Goal: Task Accomplishment & Management: Use online tool/utility

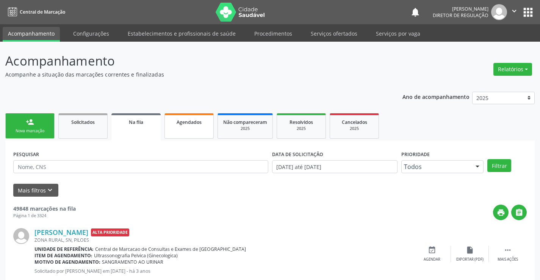
click at [197, 132] on link "Agendados" at bounding box center [189, 125] width 49 height 25
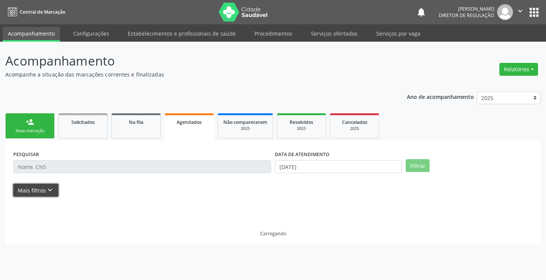
click at [40, 186] on button "Mais filtros keyboard_arrow_down" at bounding box center [35, 190] width 45 height 13
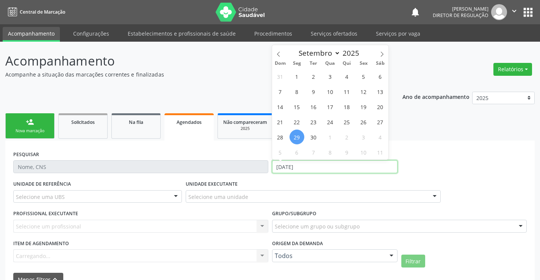
click at [289, 165] on input "[DATE]" at bounding box center [335, 166] width 126 height 13
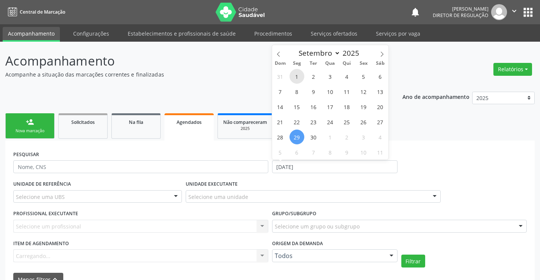
click at [298, 75] on span "1" at bounding box center [297, 76] width 15 height 15
type input "[DATE]"
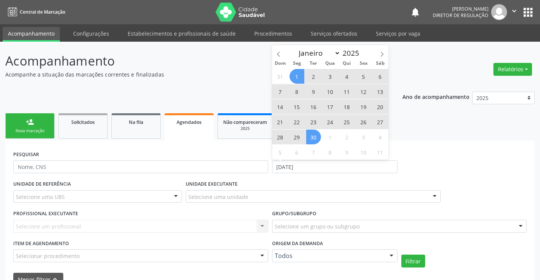
click at [312, 138] on span "30" at bounding box center [313, 137] width 15 height 15
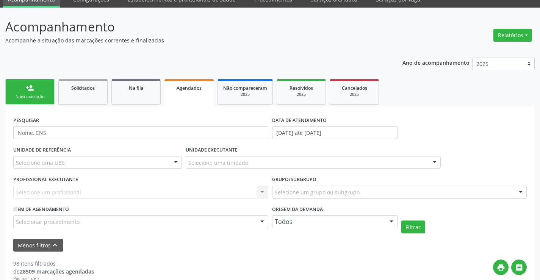
scroll to position [76, 0]
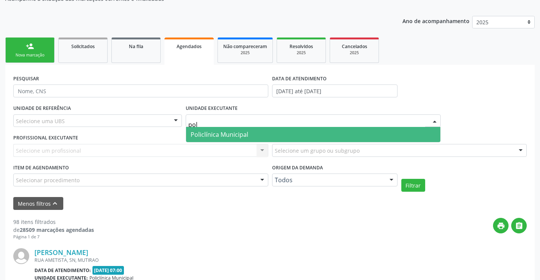
type input "poli"
click at [218, 132] on span "Policlínica Municipal" at bounding box center [220, 134] width 58 height 8
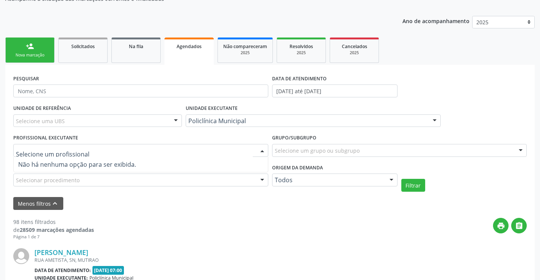
click at [204, 154] on div at bounding box center [140, 150] width 255 height 13
click at [264, 154] on div at bounding box center [262, 151] width 11 height 13
click at [252, 184] on div "Selecionar procedimento" at bounding box center [140, 180] width 255 height 13
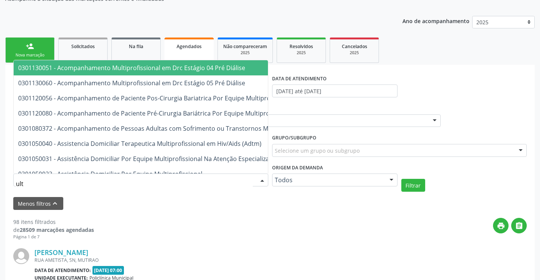
type input "ultr"
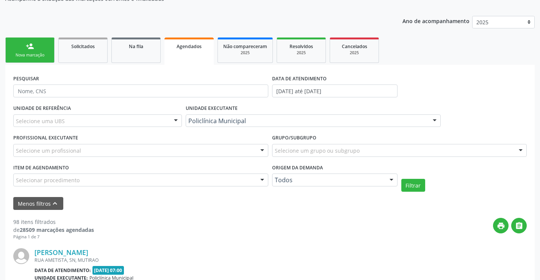
click at [355, 202] on div "Menos filtros keyboard_arrow_up" at bounding box center [270, 203] width 518 height 13
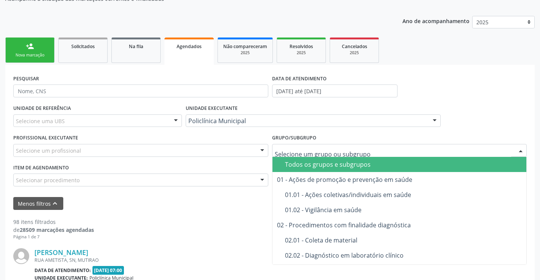
click at [358, 156] on div at bounding box center [399, 150] width 255 height 13
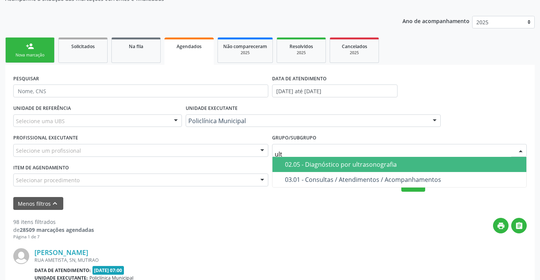
type input "ultr"
click at [351, 168] on div "02.05 - Diagnóstico por ultrasonografia" at bounding box center [403, 165] width 237 height 6
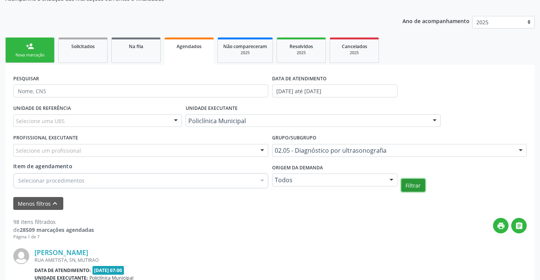
click at [417, 187] on button "Filtrar" at bounding box center [414, 185] width 24 height 13
click at [232, 153] on div "Selecione um profissional" at bounding box center [140, 150] width 255 height 13
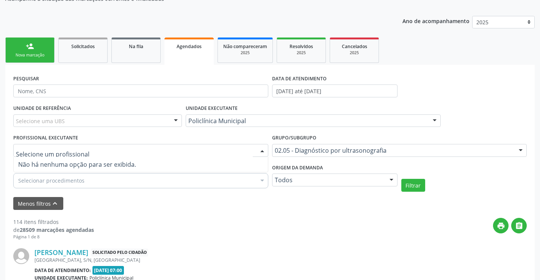
click at [232, 153] on input "text" at bounding box center [134, 154] width 237 height 15
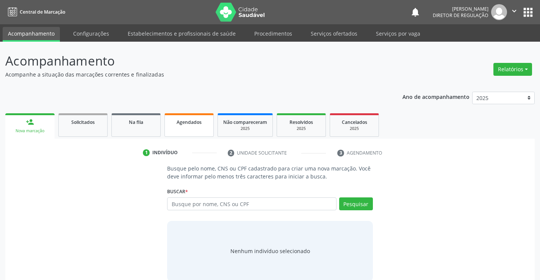
click at [178, 125] on span "Agendados" at bounding box center [189, 122] width 25 height 6
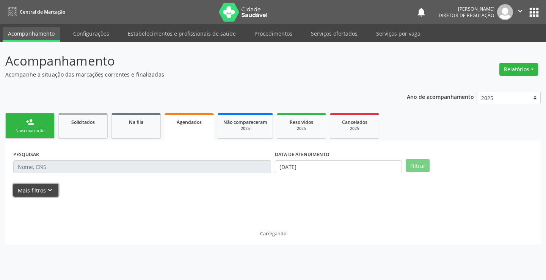
click at [43, 189] on button "Mais filtros keyboard_arrow_down" at bounding box center [35, 190] width 45 height 13
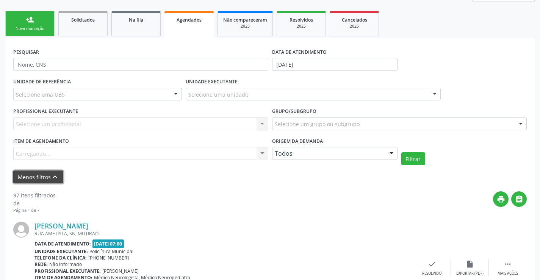
scroll to position [114, 0]
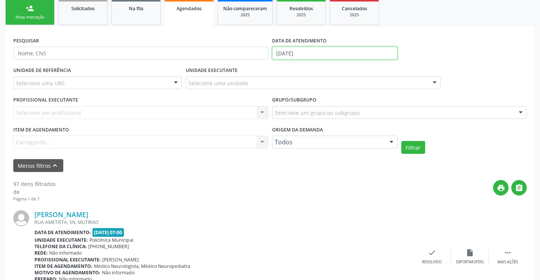
click at [282, 54] on input "[DATE]" at bounding box center [335, 53] width 126 height 13
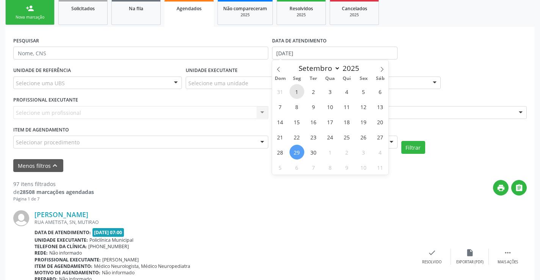
click at [296, 89] on span "1" at bounding box center [297, 91] width 15 height 15
type input "[DATE]"
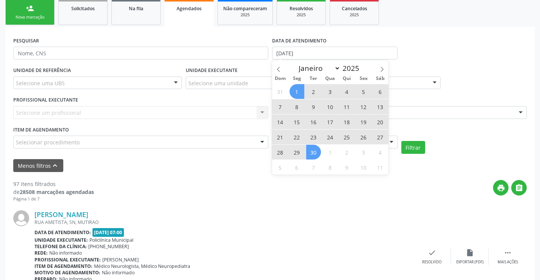
click at [311, 158] on span "30" at bounding box center [313, 152] width 15 height 15
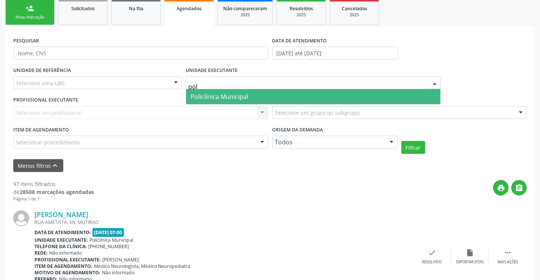
type input "poli"
click at [230, 98] on span "Policlínica Municipal" at bounding box center [220, 97] width 58 height 8
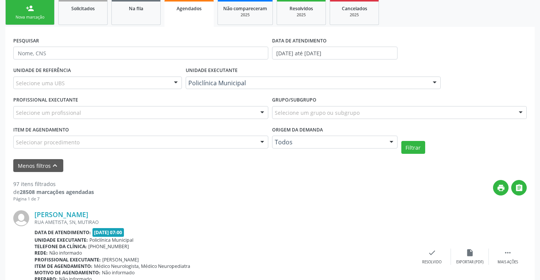
click at [248, 117] on div "Selecione um profissional" at bounding box center [140, 112] width 255 height 13
click at [248, 117] on input "text" at bounding box center [134, 116] width 237 height 15
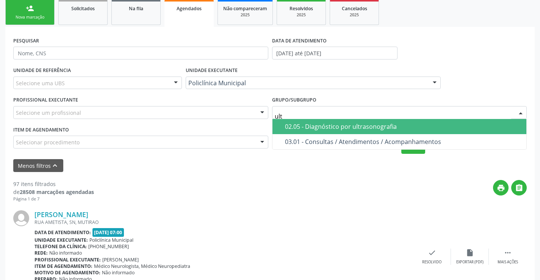
type input "ultr"
click at [317, 126] on div "02.05 - Diagnóstico por ultrasonografia" at bounding box center [403, 127] width 237 height 6
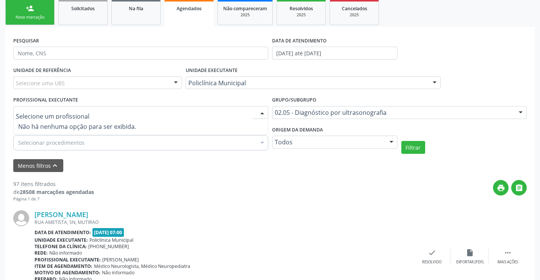
click at [263, 112] on div at bounding box center [262, 113] width 11 height 13
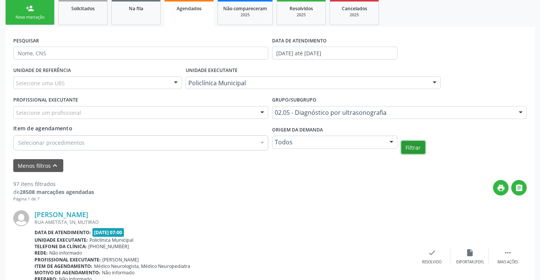
click at [424, 143] on button "Filtrar" at bounding box center [414, 147] width 24 height 13
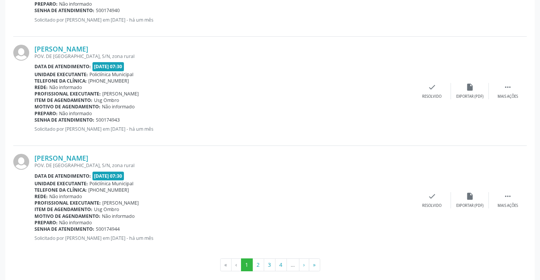
scroll to position [1724, 0]
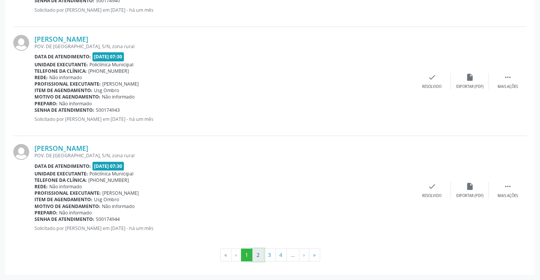
click at [256, 257] on button "2" at bounding box center [259, 255] width 12 height 13
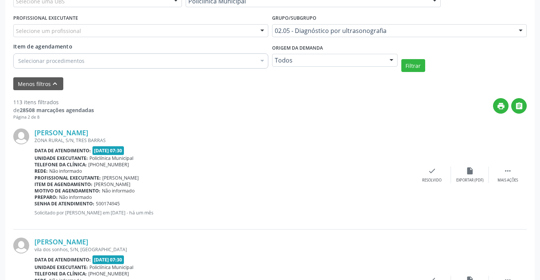
scroll to position [80, 0]
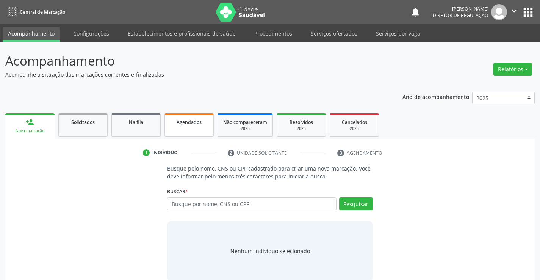
click at [170, 118] on link "Agendados" at bounding box center [189, 125] width 49 height 24
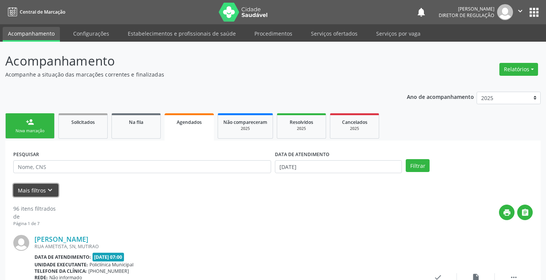
click at [31, 191] on button "Mais filtros keyboard_arrow_down" at bounding box center [35, 190] width 45 height 13
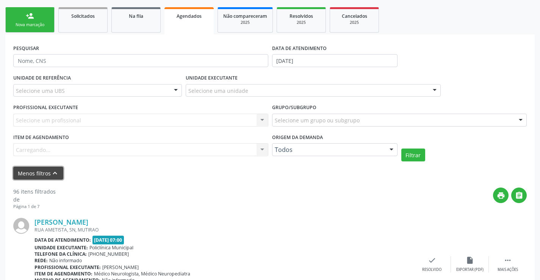
scroll to position [114, 0]
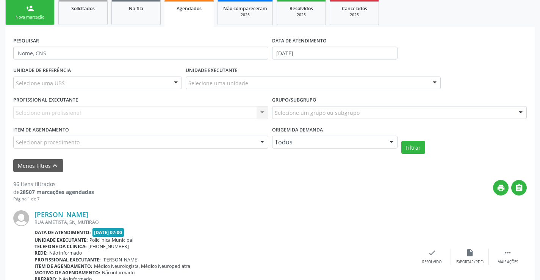
click at [130, 114] on div "Selecione um profissional Nenhum resultado encontrado para: " " Não há nenhuma …" at bounding box center [140, 112] width 255 height 13
click at [269, 83] on div "Selecione uma unidade" at bounding box center [313, 83] width 255 height 13
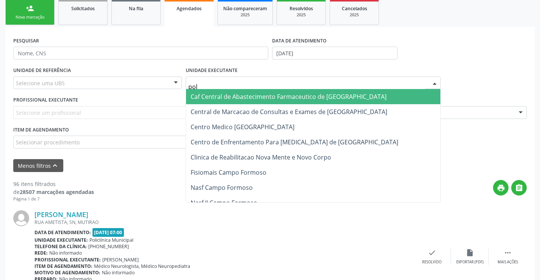
type input "poli"
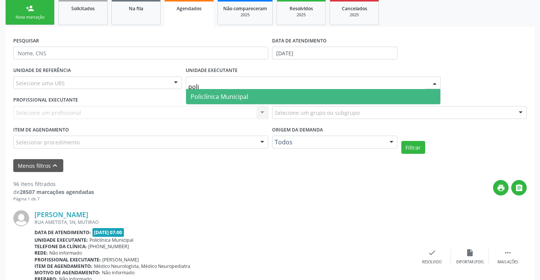
click at [271, 94] on span "Policlínica Municipal" at bounding box center [313, 96] width 255 height 15
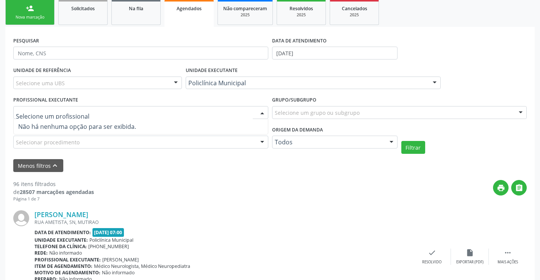
click at [251, 117] on div at bounding box center [140, 112] width 255 height 13
click at [251, 117] on input "text" at bounding box center [134, 116] width 237 height 15
type input "amil"
click at [255, 112] on div at bounding box center [140, 112] width 255 height 13
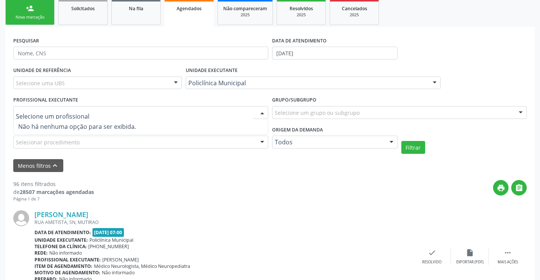
click at [346, 184] on div "print " at bounding box center [310, 191] width 433 height 22
click at [247, 114] on div at bounding box center [140, 112] width 255 height 13
click at [266, 113] on div at bounding box center [262, 113] width 11 height 13
click at [262, 113] on div at bounding box center [262, 113] width 11 height 13
click at [261, 108] on div at bounding box center [262, 113] width 11 height 13
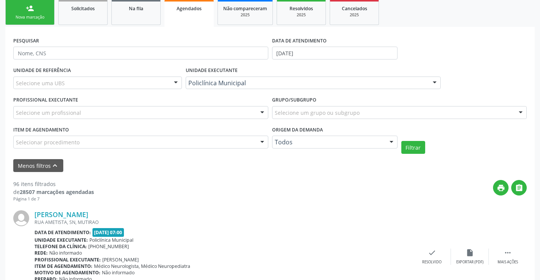
click at [261, 108] on div at bounding box center [262, 113] width 11 height 13
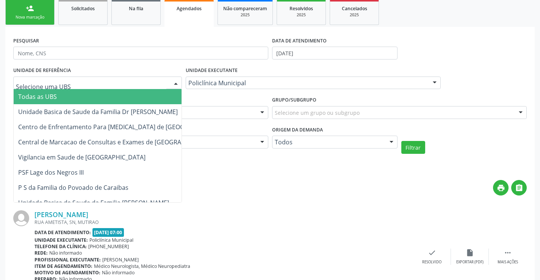
click at [128, 82] on div at bounding box center [97, 83] width 169 height 13
click at [123, 98] on span "Todas as UBS" at bounding box center [122, 96] width 217 height 15
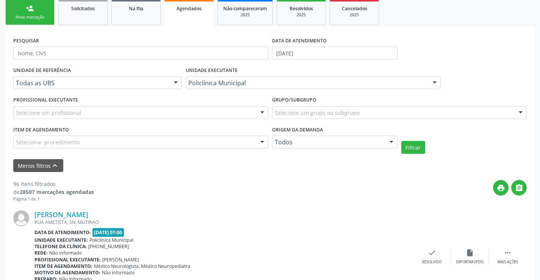
click at [252, 110] on div "Selecione um profissional" at bounding box center [140, 112] width 255 height 13
click at [254, 111] on div at bounding box center [140, 112] width 255 height 13
click at [180, 83] on div at bounding box center [175, 83] width 11 height 13
click at [258, 114] on div at bounding box center [262, 113] width 11 height 13
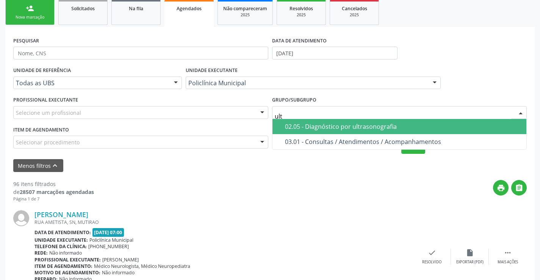
type input "ultr"
click at [354, 125] on div "02.05 - Diagnóstico por ultrasonografia" at bounding box center [403, 127] width 237 height 6
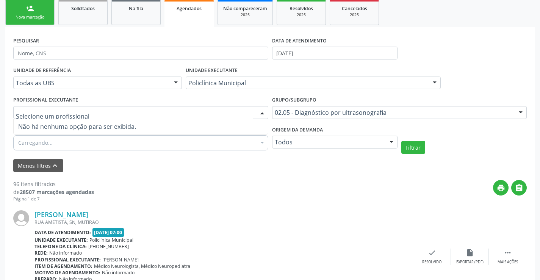
click at [203, 112] on div at bounding box center [140, 112] width 255 height 13
click at [203, 112] on input "text" at bounding box center [134, 116] width 237 height 15
click at [258, 113] on div at bounding box center [262, 113] width 11 height 13
click at [296, 16] on div "2025" at bounding box center [302, 15] width 38 height 6
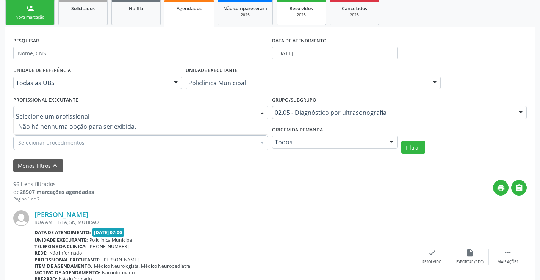
select select "8"
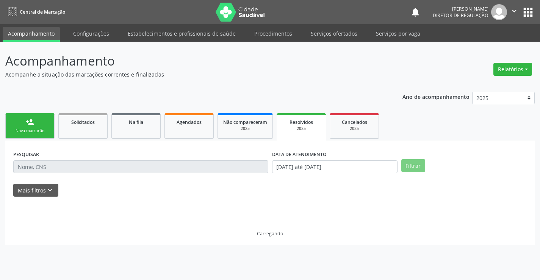
scroll to position [0, 0]
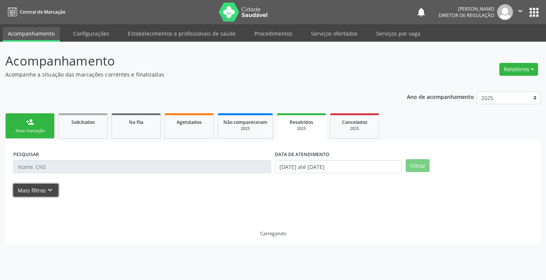
click at [42, 187] on button "Mais filtros keyboard_arrow_down" at bounding box center [35, 190] width 45 height 13
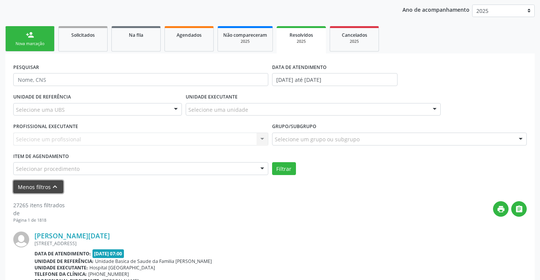
scroll to position [114, 0]
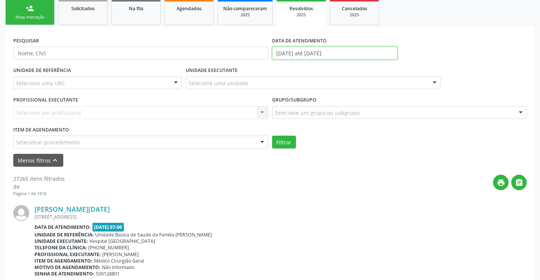
click at [291, 52] on input "01/01/2025 até 29/09/2025" at bounding box center [335, 53] width 126 height 13
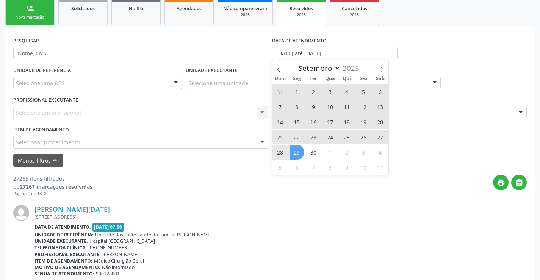
click at [299, 92] on span "1" at bounding box center [297, 91] width 15 height 15
type input "01/09/2025"
click at [310, 149] on span "30" at bounding box center [313, 152] width 15 height 15
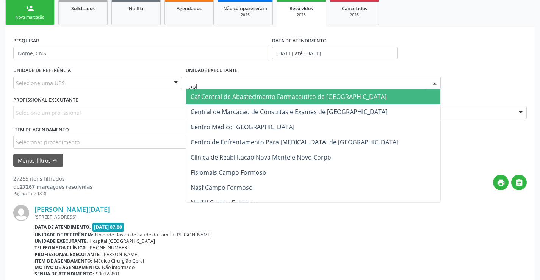
type input "poli"
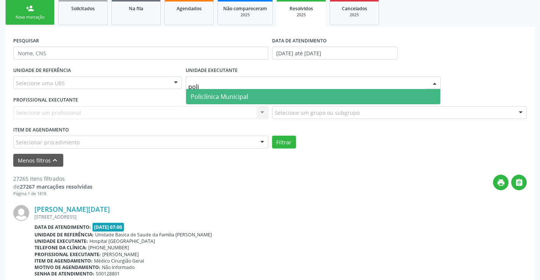
click at [232, 96] on span "Policlínica Municipal" at bounding box center [220, 97] width 58 height 8
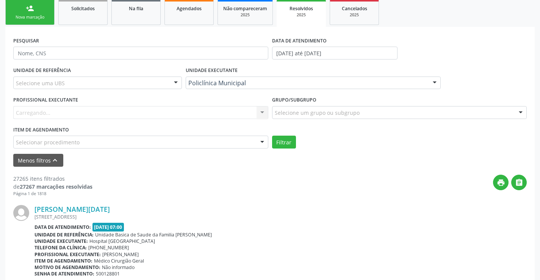
click at [226, 113] on div "Carregando... Nenhum resultado encontrado para: " " Não há nenhuma opção para s…" at bounding box center [140, 112] width 255 height 13
click at [226, 113] on div "Selecione um profissional" at bounding box center [140, 112] width 255 height 13
click at [226, 113] on input "text" at bounding box center [134, 116] width 237 height 15
click at [254, 113] on div at bounding box center [140, 112] width 255 height 13
click at [270, 112] on div "Grupo/Subgrupo Selecione um grupo ou subgrupo Todos os grupos e subgrupos 01 - …" at bounding box center [399, 109] width 259 height 30
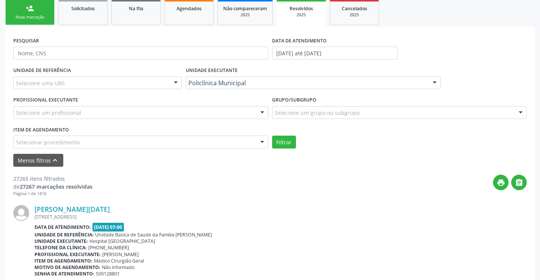
click at [263, 110] on div at bounding box center [262, 113] width 11 height 13
click at [161, 87] on div "Selecione uma UBS" at bounding box center [97, 83] width 169 height 13
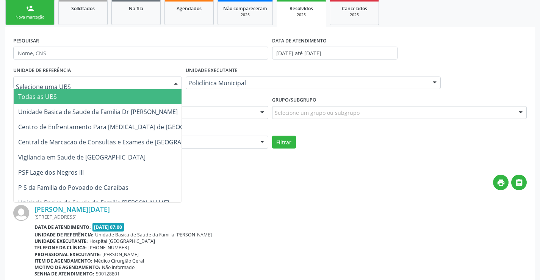
click at [142, 95] on span "Todas as UBS" at bounding box center [122, 96] width 217 height 15
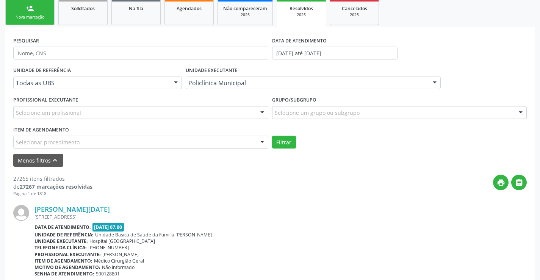
click at [255, 112] on div "Selecione um profissional" at bounding box center [140, 112] width 255 height 13
click at [255, 112] on div at bounding box center [140, 112] width 255 height 13
click at [270, 140] on div "Item de agendamento Selecionar procedimento 0202040089 - 3X Pesquisa de Larvas …" at bounding box center [140, 136] width 259 height 24
click at [149, 18] on link "Na fila" at bounding box center [136, 12] width 49 height 25
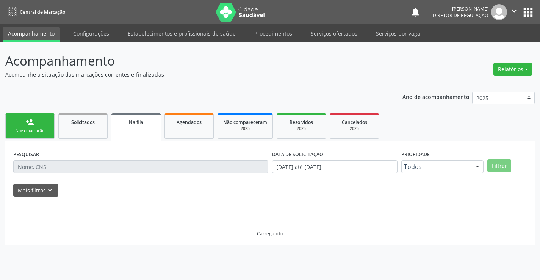
scroll to position [0, 0]
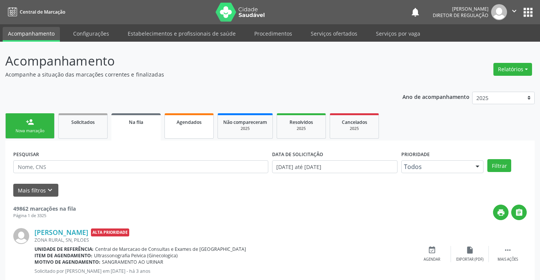
click at [194, 126] on link "Agendados" at bounding box center [189, 125] width 49 height 25
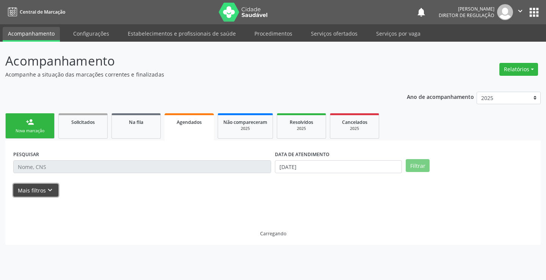
click at [39, 189] on button "Mais filtros keyboard_arrow_down" at bounding box center [35, 190] width 45 height 13
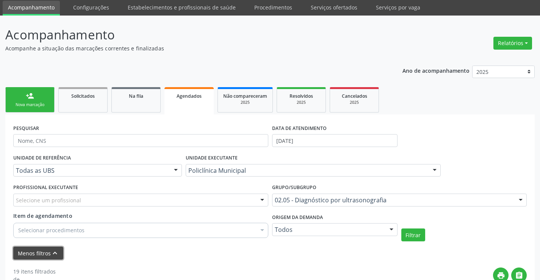
scroll to position [60, 0]
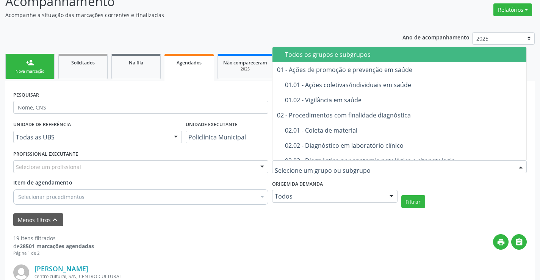
click at [318, 59] on span "Todos os grupos e subgrupos" at bounding box center [409, 54] width 273 height 15
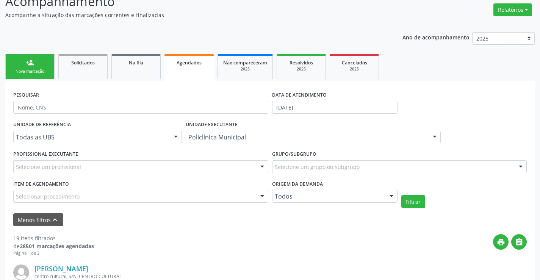
click at [193, 165] on div "Selecione um profissional" at bounding box center [140, 166] width 255 height 13
click at [193, 165] on input "text" at bounding box center [134, 170] width 237 height 15
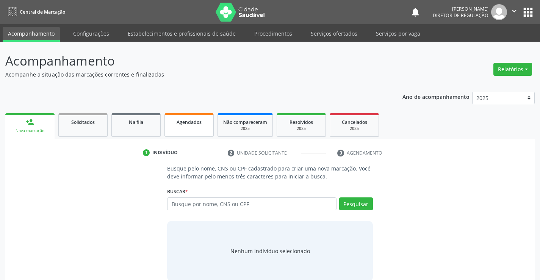
click at [174, 121] on div "Agendados" at bounding box center [189, 122] width 38 height 8
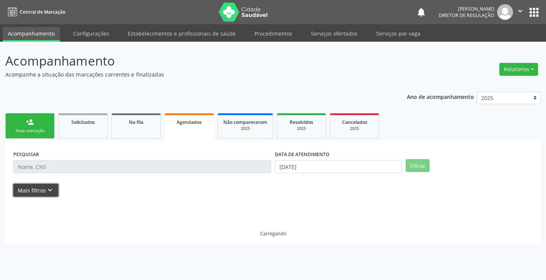
click at [38, 192] on button "Mais filtros keyboard_arrow_down" at bounding box center [35, 190] width 45 height 13
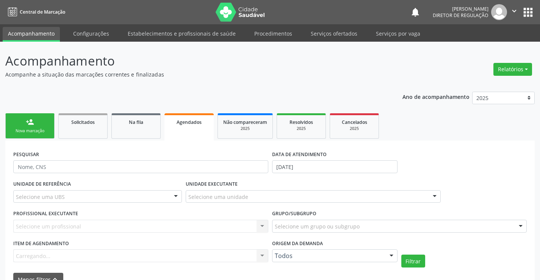
click at [293, 174] on div "DATA DE ATENDIMENTO 29/09/2025" at bounding box center [334, 164] width 129 height 30
click at [302, 163] on input "[DATE]" at bounding box center [335, 166] width 126 height 13
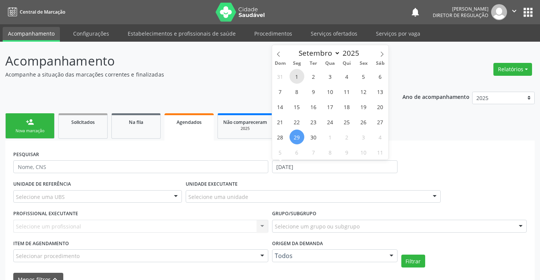
click at [295, 75] on span "1" at bounding box center [297, 76] width 15 height 15
type input "[DATE]"
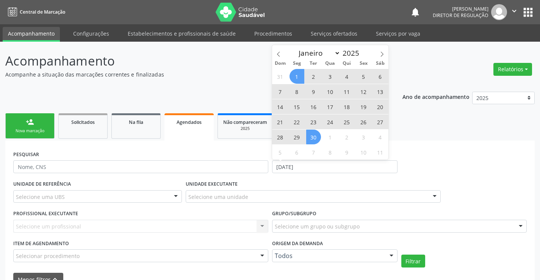
click at [316, 135] on span "30" at bounding box center [313, 137] width 15 height 15
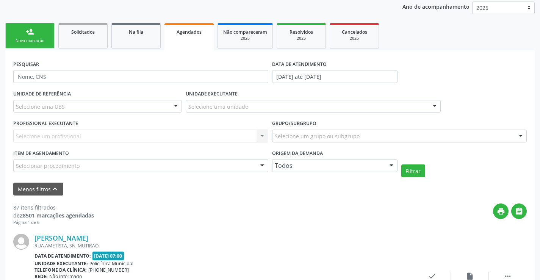
scroll to position [114, 0]
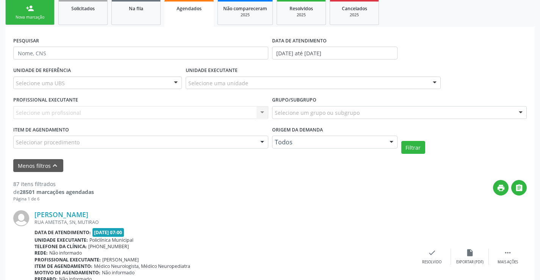
click at [183, 108] on div "Selecione um profissional Nenhum resultado encontrado para: " " Não há nenhuma …" at bounding box center [140, 112] width 255 height 13
click at [182, 83] on div "Selecione uma UBS Todas as UBS Unidade Basica de Saude da Familia Dr Paulo Sudr…" at bounding box center [97, 83] width 169 height 13
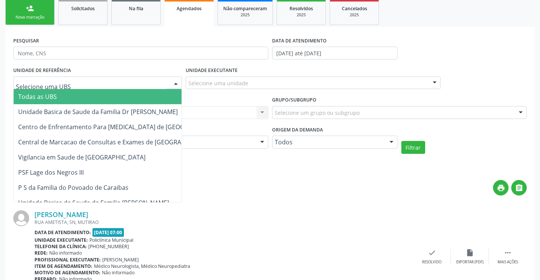
click at [148, 95] on span "Todas as UBS" at bounding box center [122, 96] width 217 height 15
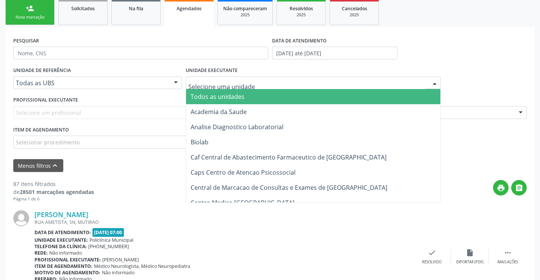
click at [281, 87] on div at bounding box center [313, 83] width 255 height 13
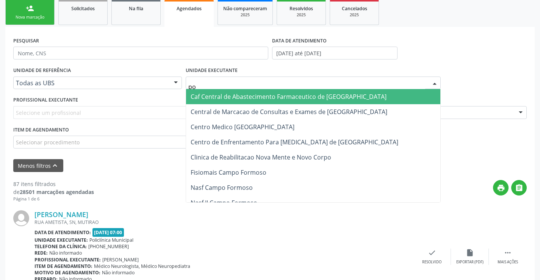
type input "pol"
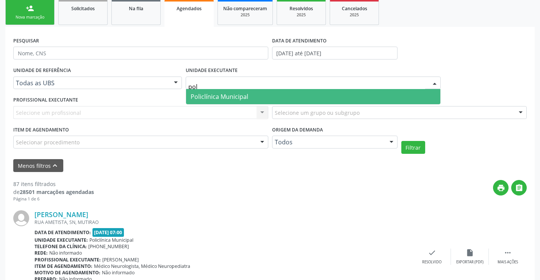
click at [308, 96] on span "Policlínica Municipal" at bounding box center [313, 96] width 255 height 15
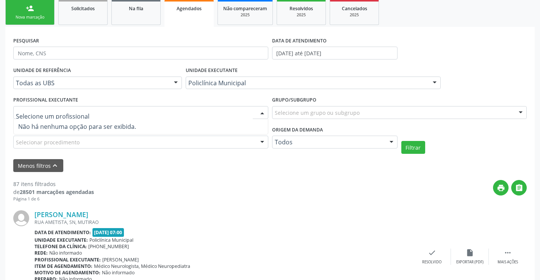
click at [237, 111] on div at bounding box center [140, 112] width 255 height 13
click at [252, 110] on input "text" at bounding box center [134, 116] width 237 height 15
click at [262, 110] on div at bounding box center [262, 113] width 11 height 13
click at [261, 112] on div at bounding box center [262, 113] width 11 height 13
click at [278, 94] on div "UNIDADE EXECUTANTE Policlínica Municipal Todos as unidades Academia da Saude An…" at bounding box center [313, 80] width 259 height 30
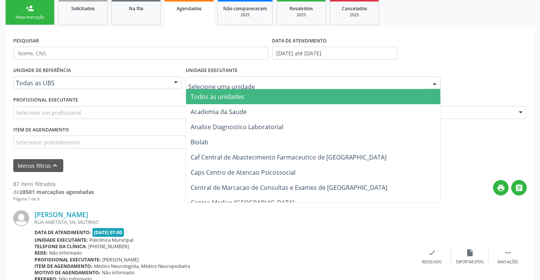
click at [259, 91] on span "Todos as unidades" at bounding box center [313, 96] width 255 height 15
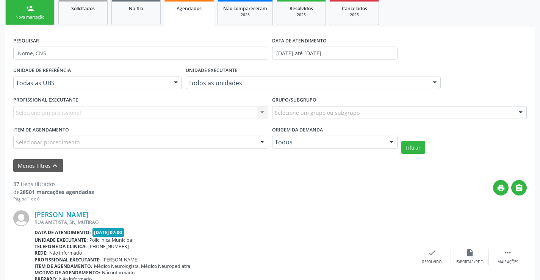
click at [256, 115] on div "Selecione um profissional Nenhum resultado encontrado para: " " Não há nenhuma …" at bounding box center [140, 112] width 255 height 13
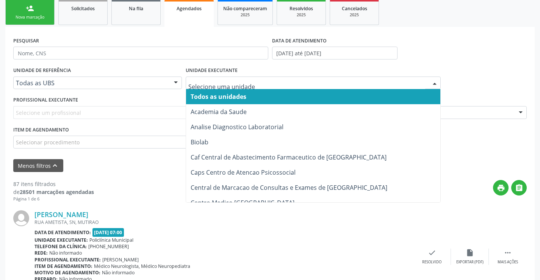
click at [310, 78] on div at bounding box center [313, 83] width 255 height 13
click at [303, 96] on span "Todos as unidades" at bounding box center [313, 96] width 255 height 15
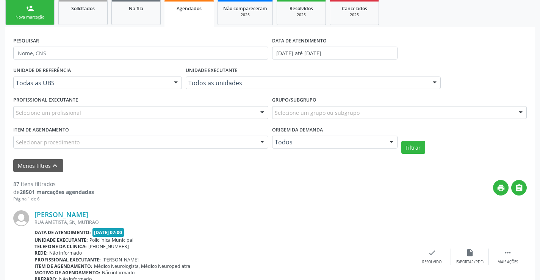
click at [249, 118] on div "Selecione um profissional" at bounding box center [140, 112] width 255 height 13
click at [249, 118] on input "text" at bounding box center [134, 116] width 237 height 15
click at [259, 115] on div at bounding box center [262, 113] width 11 height 13
click at [261, 112] on div at bounding box center [262, 113] width 11 height 13
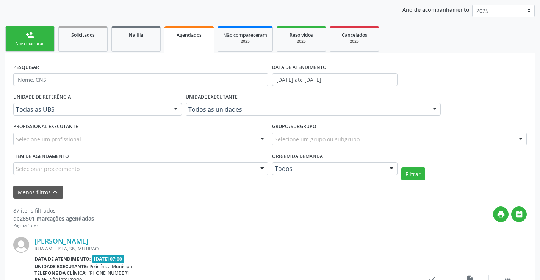
scroll to position [76, 0]
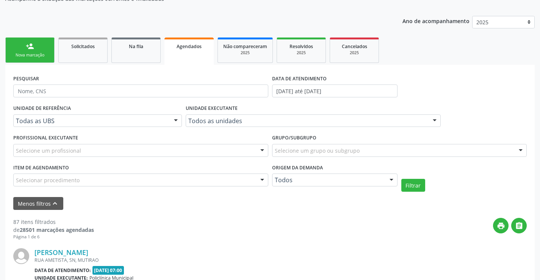
click at [133, 141] on div "PROFISSIONAL EXECUTANTE Selecione um profissional Nenhum resultado encontrado p…" at bounding box center [140, 147] width 259 height 30
click at [144, 152] on div "Selecione um profissional" at bounding box center [140, 150] width 255 height 13
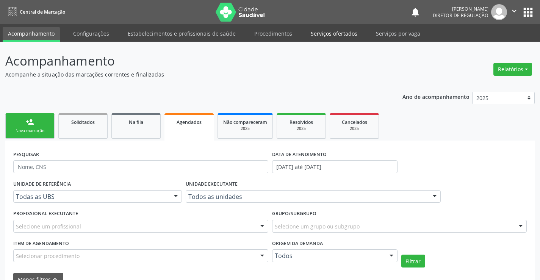
click at [347, 39] on link "Serviços ofertados" at bounding box center [334, 33] width 57 height 13
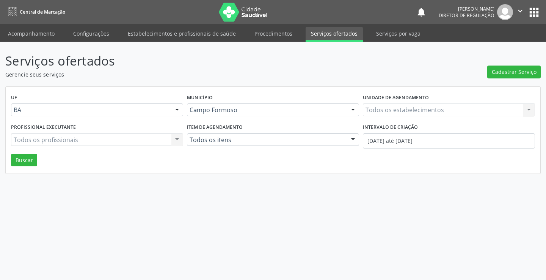
click at [401, 112] on div "Todos os estabelecimentos Todos os estabelecimentos Nenhum resultado encontrado…" at bounding box center [449, 110] width 172 height 13
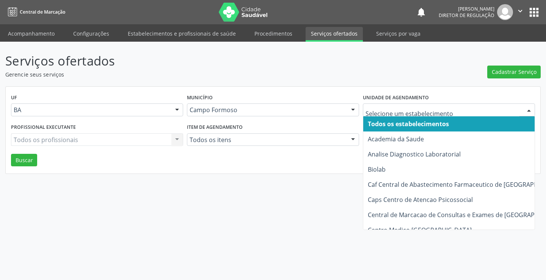
click at [401, 112] on input "text" at bounding box center [443, 113] width 154 height 15
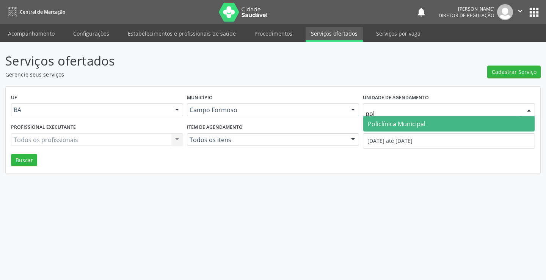
type input "poli"
click at [397, 128] on span "Policlínica Municipal" at bounding box center [448, 123] width 171 height 15
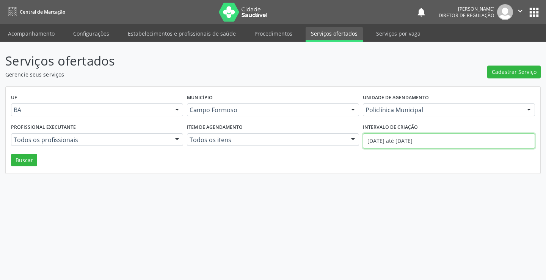
click at [438, 139] on input "01/09/2025 até 29/09/2025" at bounding box center [449, 141] width 172 height 15
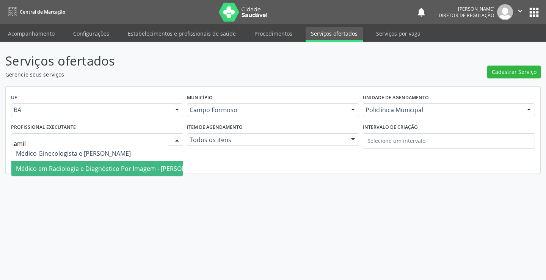
click at [80, 170] on span "Médico em Radiologia e Diagnóstico Por Imagem - Amilton Soares" at bounding box center [112, 169] width 192 height 8
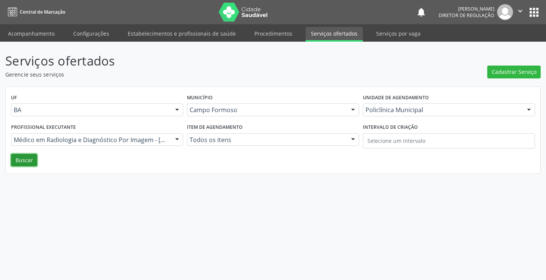
click at [28, 161] on button "Buscar" at bounding box center [24, 160] width 26 height 13
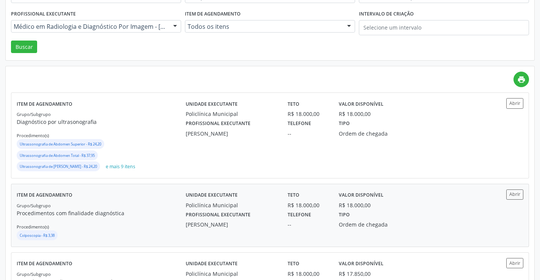
scroll to position [114, 0]
click at [526, 195] on div "Item de agendamento Grupo/Subgrupo Procedimentos com finalidade diagnóstica Pro…" at bounding box center [270, 215] width 518 height 63
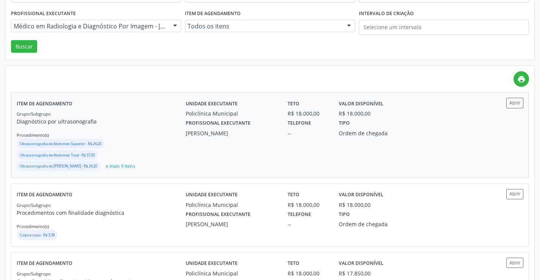
click at [512, 109] on div "Abrir" at bounding box center [503, 135] width 42 height 74
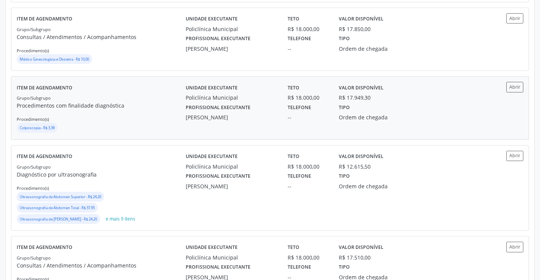
scroll to position [379, 0]
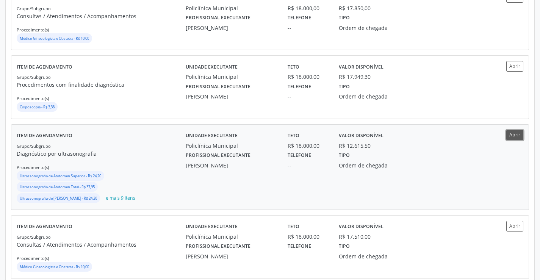
click at [512, 137] on button "Abrir" at bounding box center [515, 135] width 17 height 10
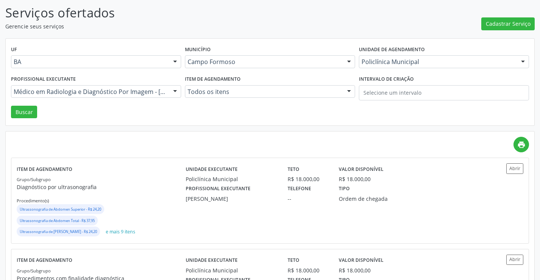
scroll to position [38, 0]
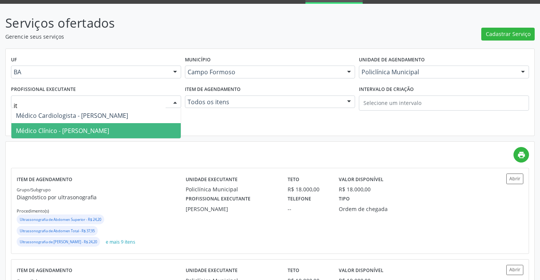
type input "ita"
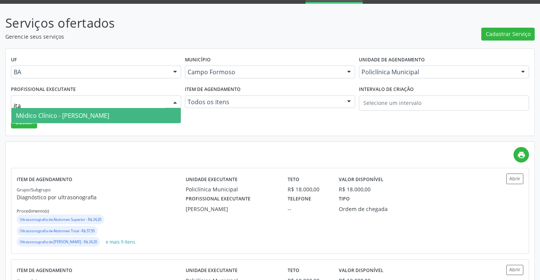
click at [63, 113] on span "Médico Clínico - Italo Goncalves da Silva" at bounding box center [62, 116] width 93 height 8
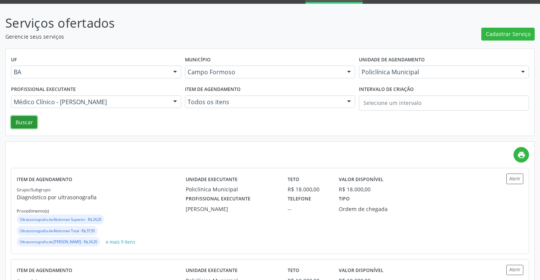
click at [22, 125] on button "Buscar" at bounding box center [24, 122] width 26 height 13
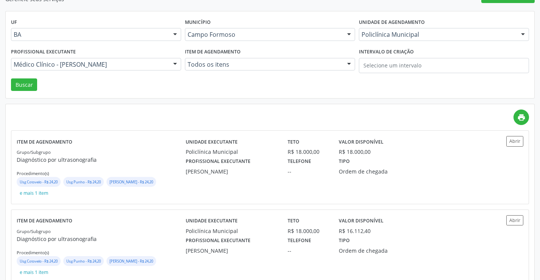
scroll to position [76, 0]
click at [515, 222] on button "Abrir" at bounding box center [515, 220] width 17 height 10
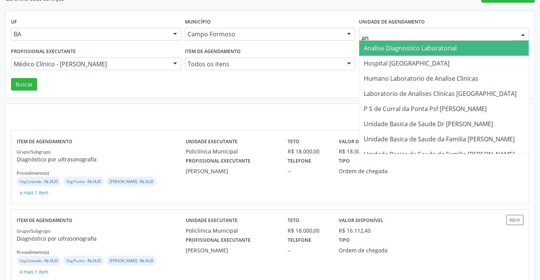
type input "ana"
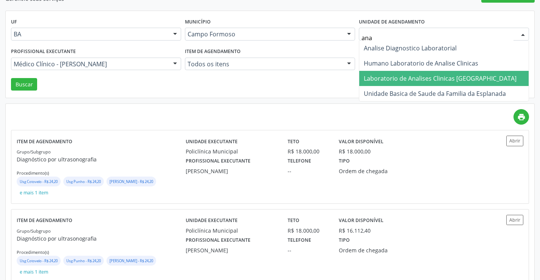
drag, startPoint x: 381, startPoint y: 78, endPoint x: 171, endPoint y: 79, distance: 210.5
click at [382, 79] on span "Laboratorio de Analises Clinicas [GEOGRAPHIC_DATA]" at bounding box center [440, 78] width 153 height 8
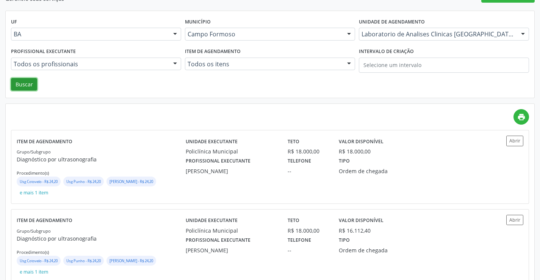
click at [20, 88] on button "Buscar" at bounding box center [24, 84] width 26 height 13
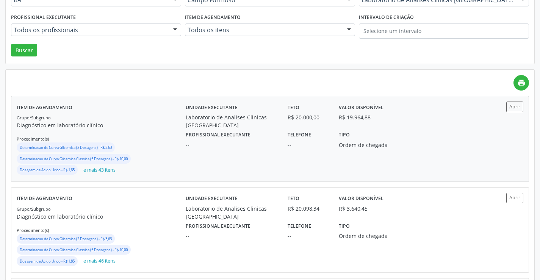
scroll to position [114, 0]
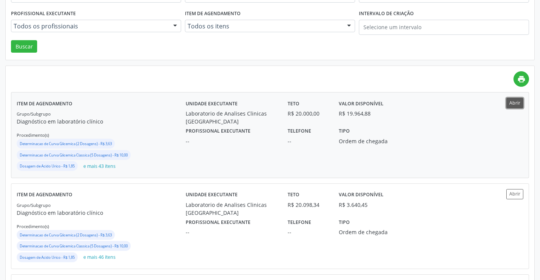
click at [511, 107] on button "Abrir" at bounding box center [515, 103] width 17 height 10
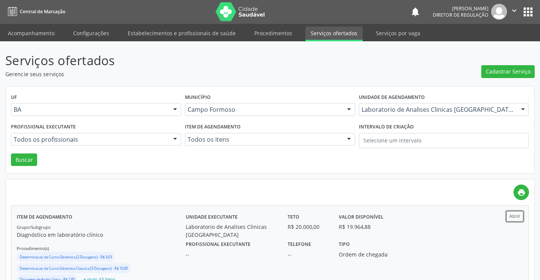
scroll to position [0, 0]
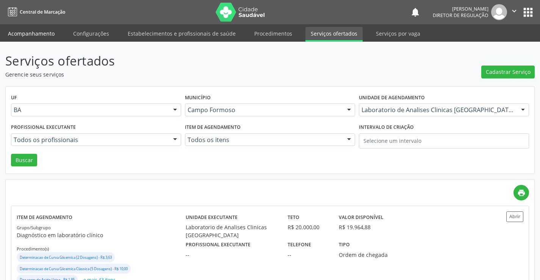
click at [35, 34] on link "Acompanhamento" at bounding box center [31, 33] width 57 height 13
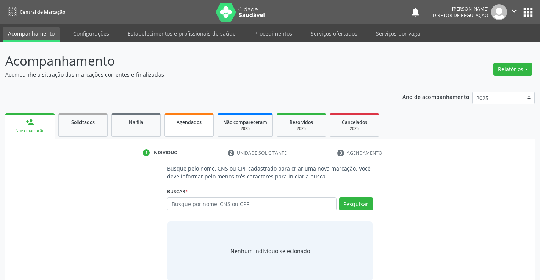
click at [190, 120] on span "Agendados" at bounding box center [189, 122] width 25 height 6
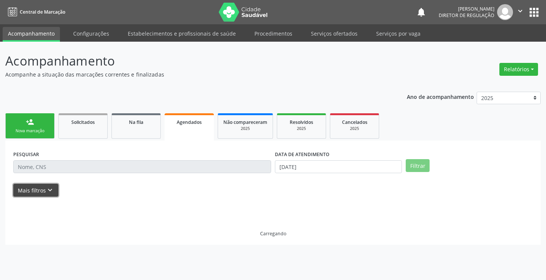
click at [41, 190] on button "Mais filtros keyboard_arrow_down" at bounding box center [35, 190] width 45 height 13
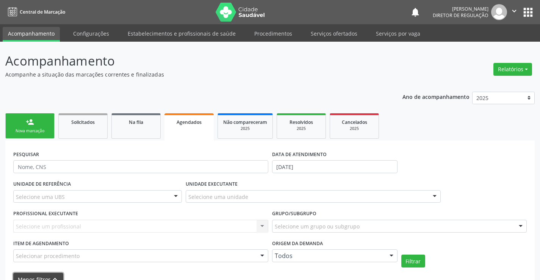
click at [512, 9] on icon "" at bounding box center [515, 11] width 8 height 8
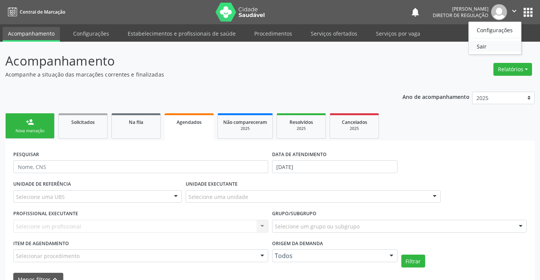
click at [485, 45] on link "Sair" at bounding box center [495, 46] width 52 height 11
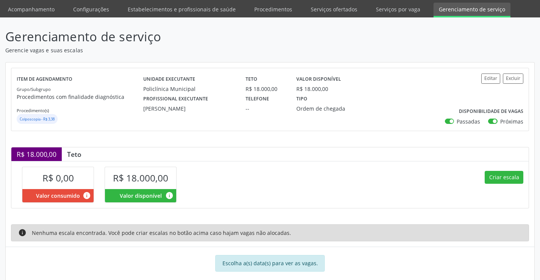
scroll to position [38, 0]
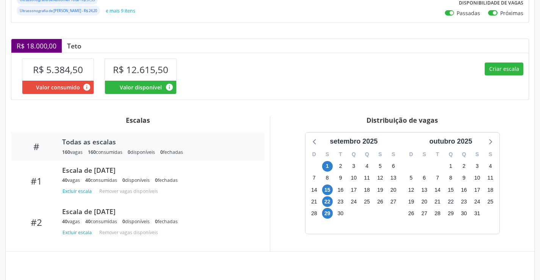
scroll to position [168, 0]
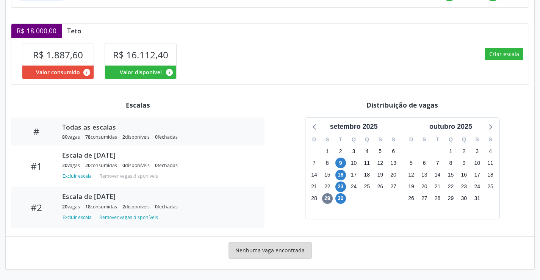
scroll to position [159, 0]
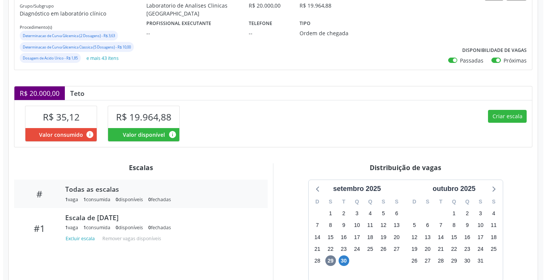
scroll to position [83, 0]
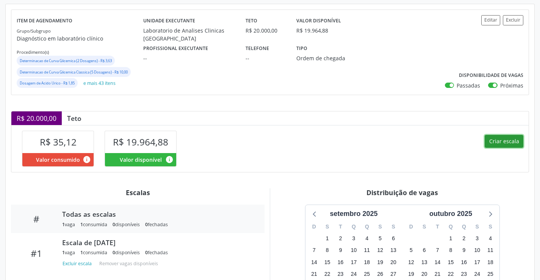
click at [505, 140] on button "Criar escala" at bounding box center [504, 141] width 39 height 13
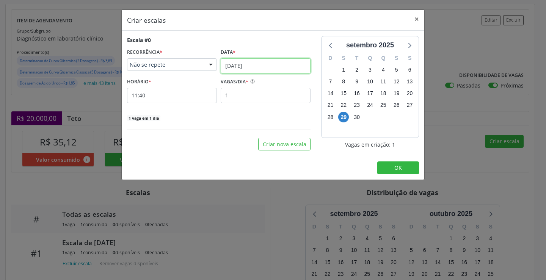
click at [269, 59] on input "[DATE]" at bounding box center [266, 65] width 90 height 15
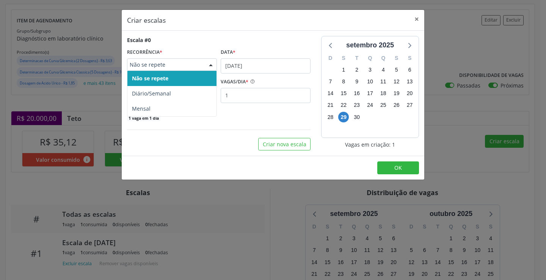
click at [198, 63] on span "Não se repete" at bounding box center [166, 65] width 72 height 8
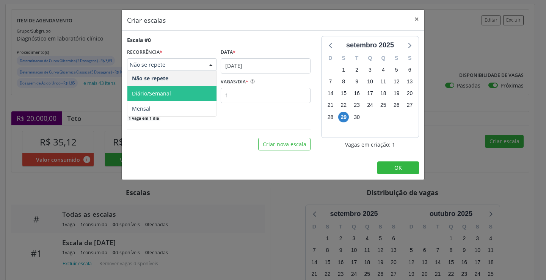
click at [184, 92] on span "Diário/Semanal" at bounding box center [171, 93] width 89 height 15
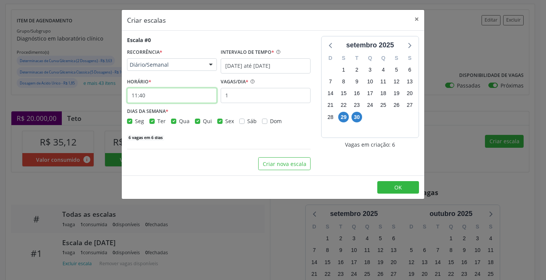
click at [198, 98] on input "11:40" at bounding box center [172, 95] width 90 height 15
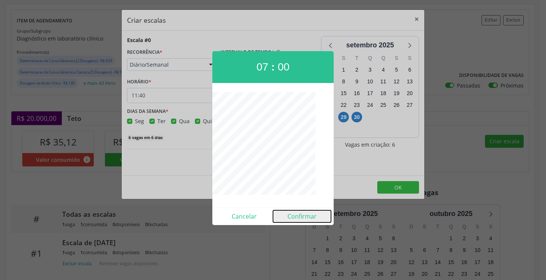
drag, startPoint x: 307, startPoint y: 219, endPoint x: 264, endPoint y: 148, distance: 82.7
click at [306, 219] on button "Confirmar" at bounding box center [302, 217] width 58 height 12
type input "07:00"
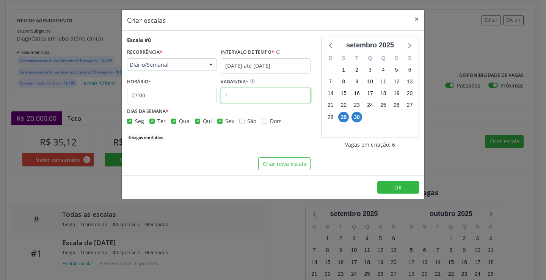
click at [242, 97] on input "1" at bounding box center [266, 95] width 90 height 15
type input "25"
click at [395, 188] on span "OK" at bounding box center [398, 187] width 8 height 7
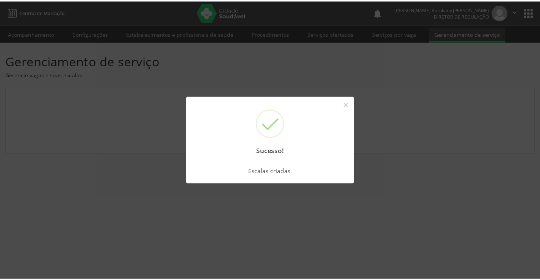
scroll to position [0, 0]
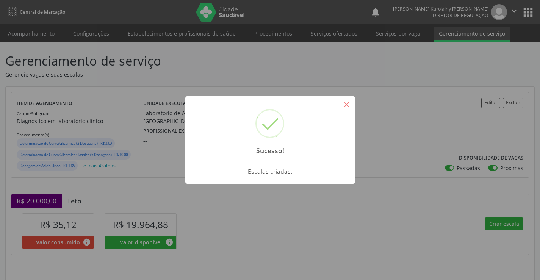
click at [341, 105] on button "×" at bounding box center [347, 104] width 13 height 13
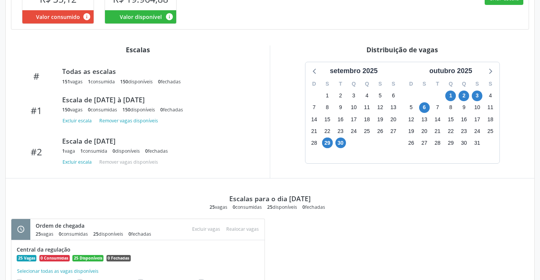
scroll to position [245, 0]
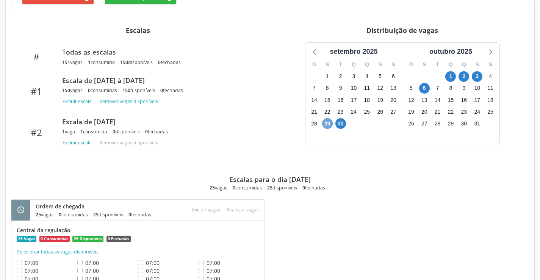
click at [327, 123] on span "29" at bounding box center [327, 123] width 11 height 11
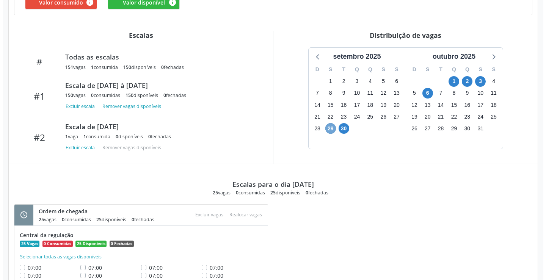
scroll to position [283, 0]
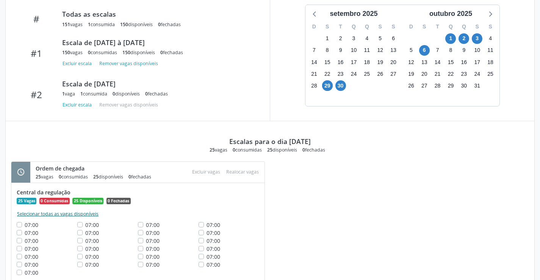
click at [70, 217] on button "Selecionar todas as vagas disponíveis" at bounding box center [58, 215] width 82 height 8
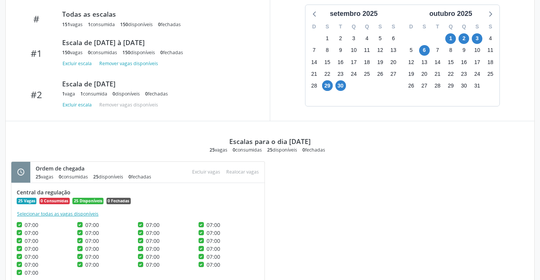
checkbox input "true"
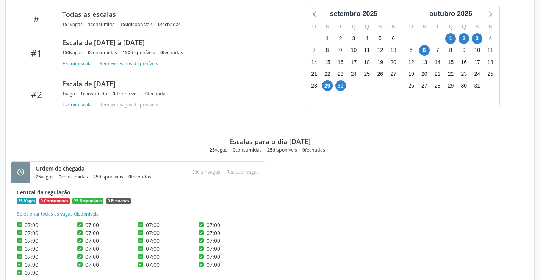
checkbox input "true"
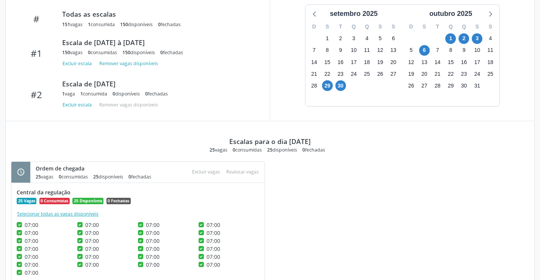
checkbox input "true"
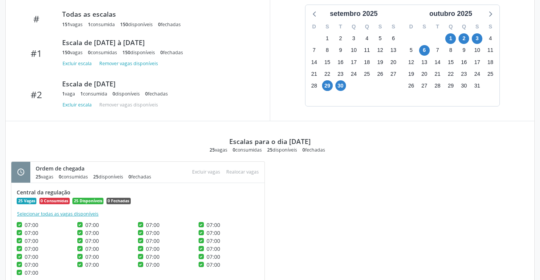
checkbox input "true"
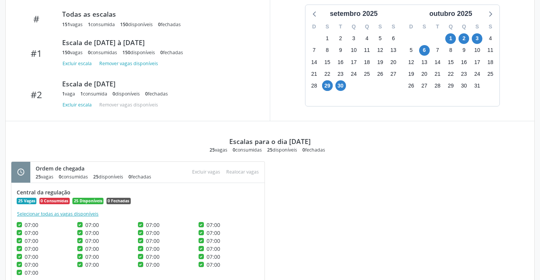
checkbox input "true"
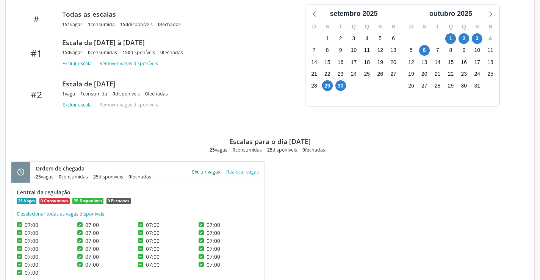
click at [203, 176] on button "Excluir vagas" at bounding box center [206, 172] width 34 height 10
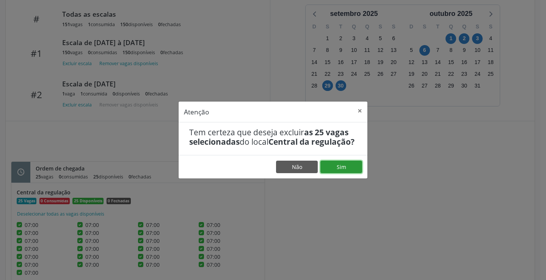
click at [339, 171] on button "Sim" at bounding box center [342, 167] width 42 height 13
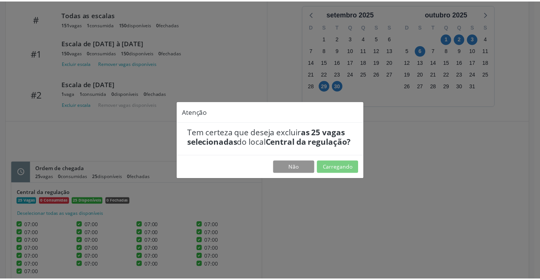
scroll to position [0, 0]
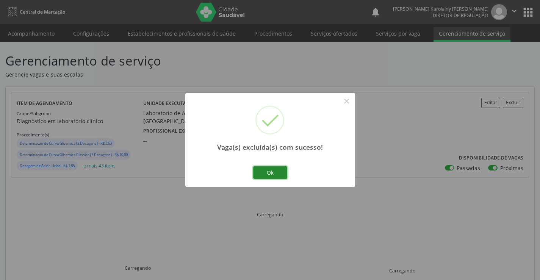
click at [284, 173] on button "Ok" at bounding box center [270, 173] width 34 height 13
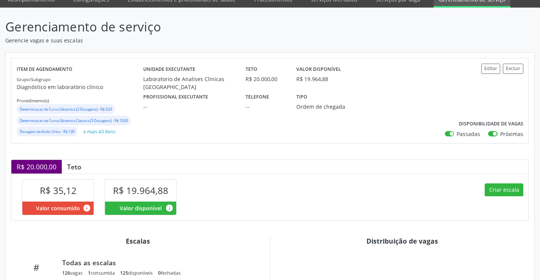
scroll to position [114, 0]
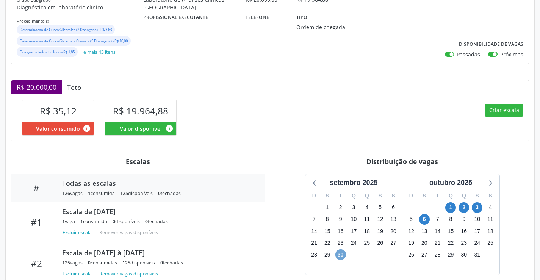
click at [338, 253] on span "30" at bounding box center [341, 255] width 11 height 11
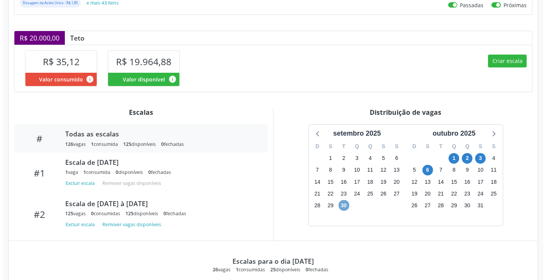
scroll to position [310, 0]
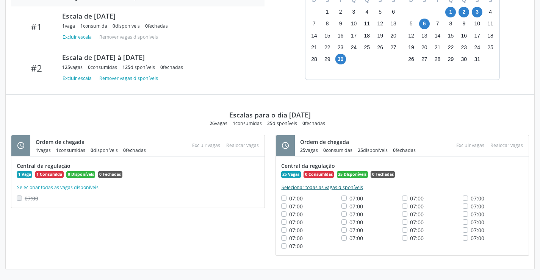
click at [333, 189] on button "Selecionar todas as vagas disponíveis" at bounding box center [322, 188] width 82 height 8
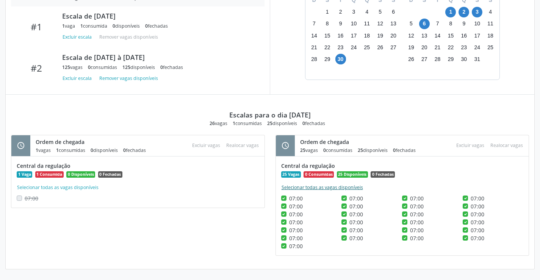
checkbox input "true"
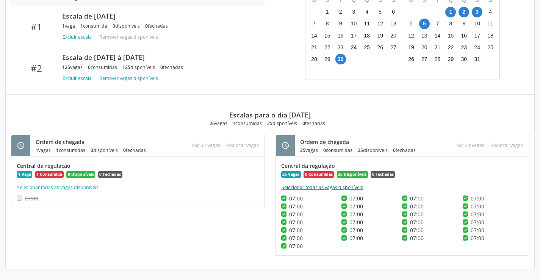
checkbox input "true"
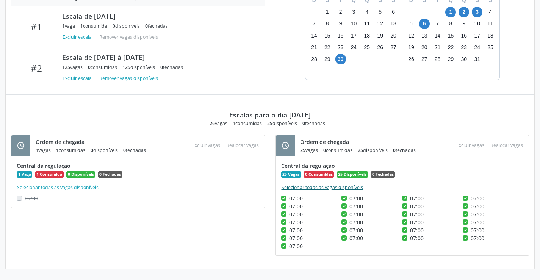
checkbox input "true"
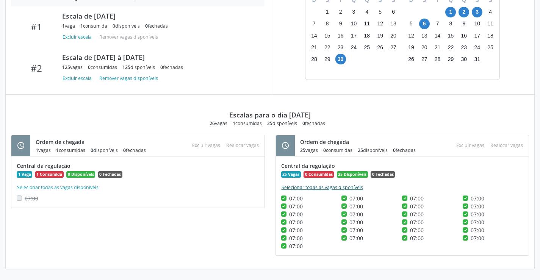
checkbox input "true"
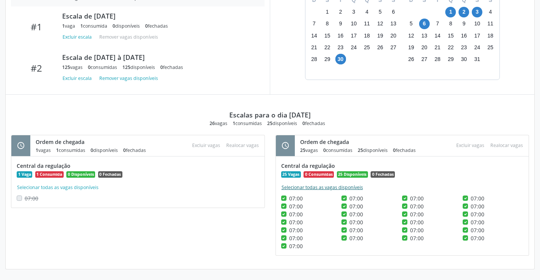
checkbox input "true"
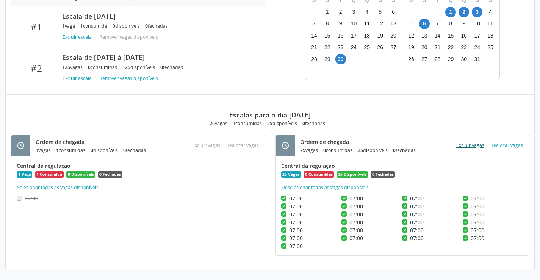
click at [467, 147] on button "Excluir vagas" at bounding box center [471, 146] width 34 height 10
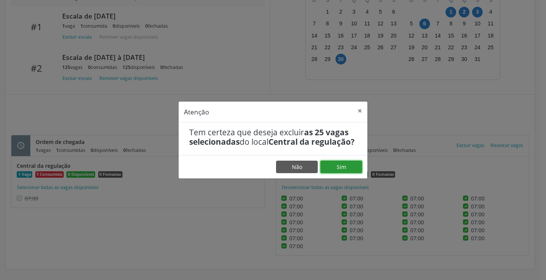
click at [354, 171] on button "Sim" at bounding box center [342, 167] width 42 height 13
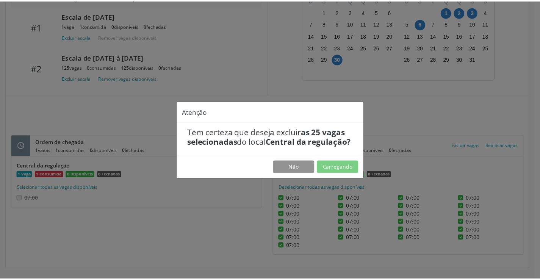
scroll to position [0, 0]
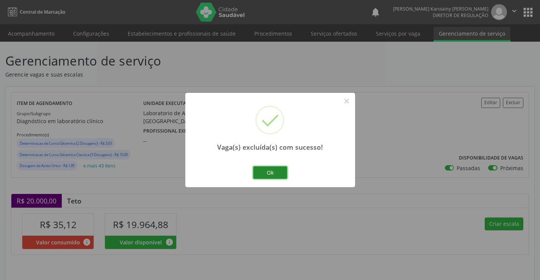
click at [271, 171] on button "Ok" at bounding box center [270, 173] width 34 height 13
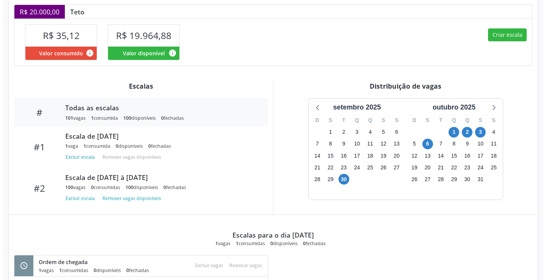
scroll to position [190, 0]
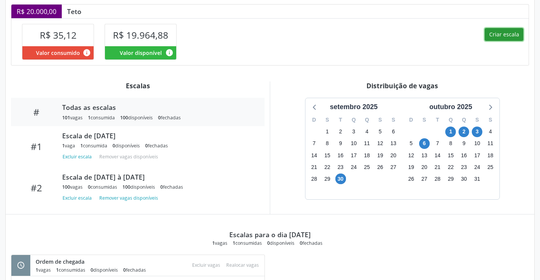
click at [498, 38] on button "Criar escala" at bounding box center [504, 34] width 39 height 13
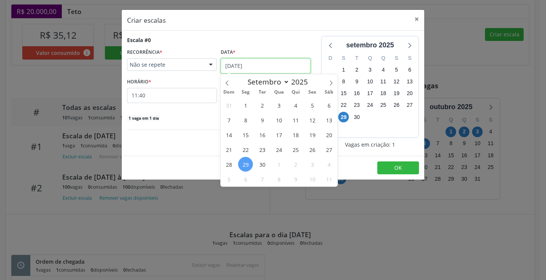
click at [272, 63] on input "[DATE]" at bounding box center [266, 65] width 90 height 15
click at [332, 81] on icon at bounding box center [330, 82] width 5 height 5
select select "9"
click at [265, 115] on span "7" at bounding box center [262, 120] width 15 height 15
select select "9"
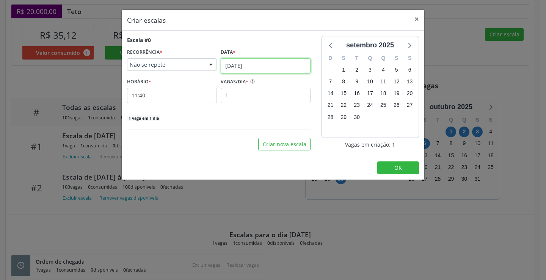
click at [253, 64] on input "[DATE]" at bounding box center [266, 65] width 90 height 15
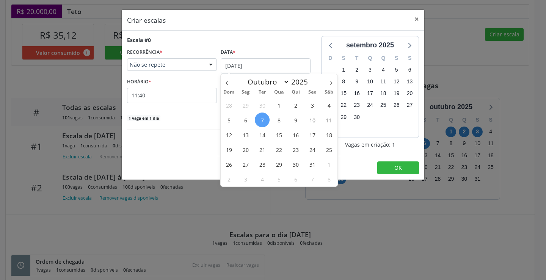
click at [265, 120] on span "7" at bounding box center [262, 120] width 15 height 15
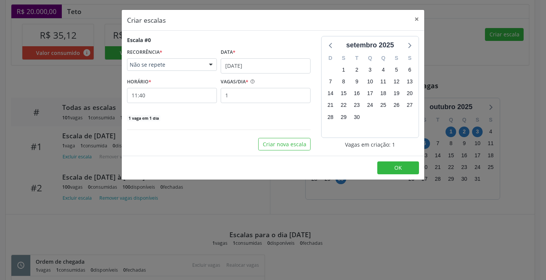
click at [202, 64] on div "Não se repete" at bounding box center [172, 64] width 90 height 13
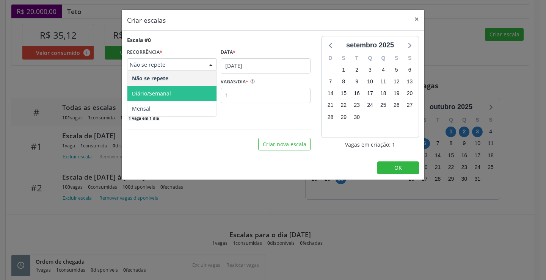
click at [195, 96] on span "Diário/Semanal" at bounding box center [171, 93] width 89 height 15
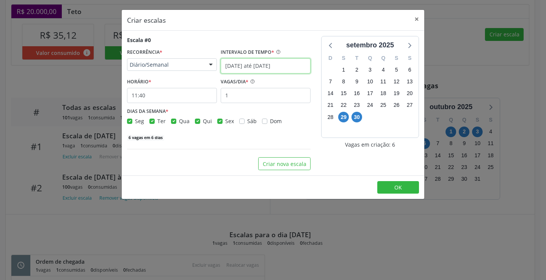
click at [251, 63] on input "[DATE] até [DATE]" at bounding box center [266, 65] width 90 height 15
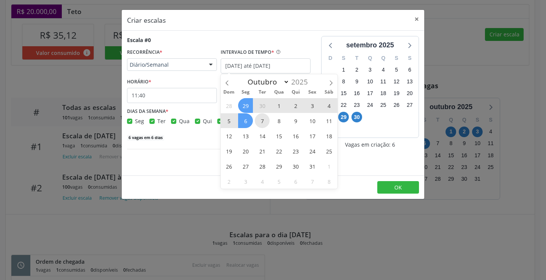
click at [260, 120] on span "7" at bounding box center [262, 120] width 15 height 15
type input "[DATE]"
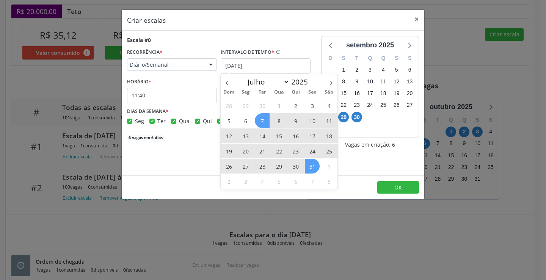
click at [309, 167] on span "31" at bounding box center [312, 166] width 15 height 15
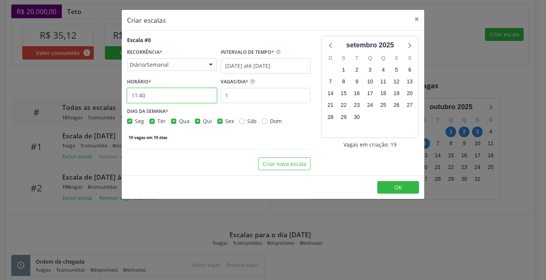
click at [197, 97] on input "11:40" at bounding box center [172, 95] width 90 height 15
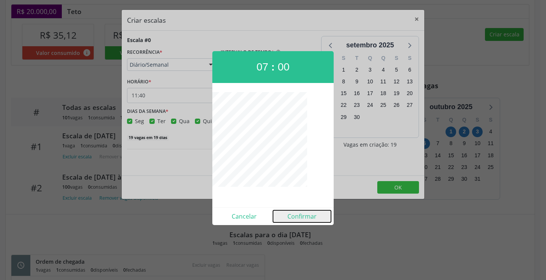
click at [294, 217] on button "Confirmar" at bounding box center [302, 217] width 58 height 12
type input "07:00"
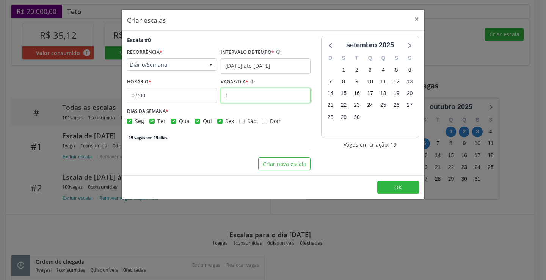
click at [240, 91] on input "1" at bounding box center [266, 95] width 90 height 15
type input "25"
click at [400, 184] on span "OK" at bounding box center [398, 187] width 8 height 7
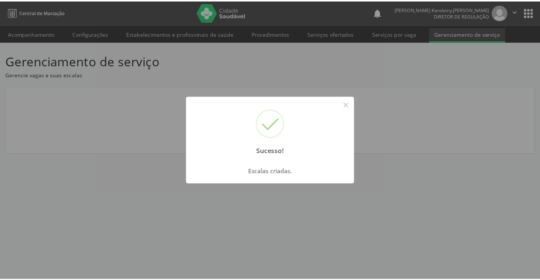
scroll to position [0, 0]
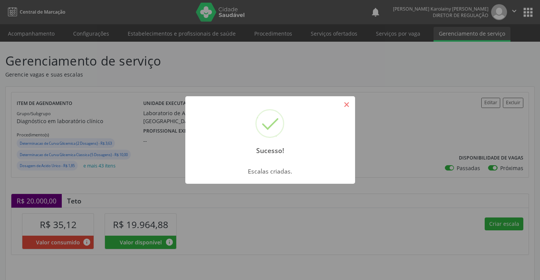
click at [347, 99] on button "×" at bounding box center [347, 104] width 13 height 13
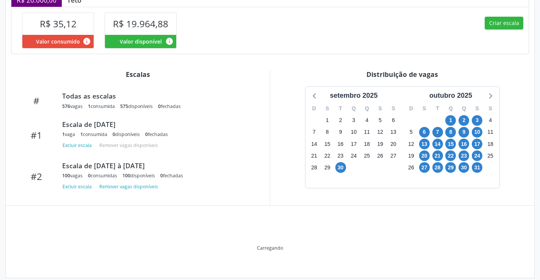
scroll to position [206, 0]
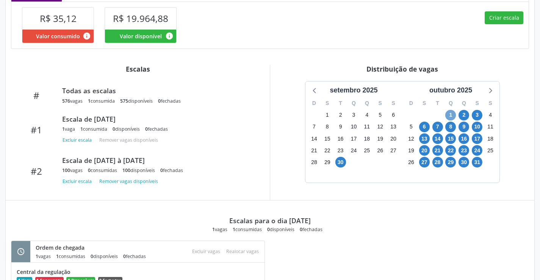
click at [455, 113] on span "1" at bounding box center [451, 115] width 11 height 11
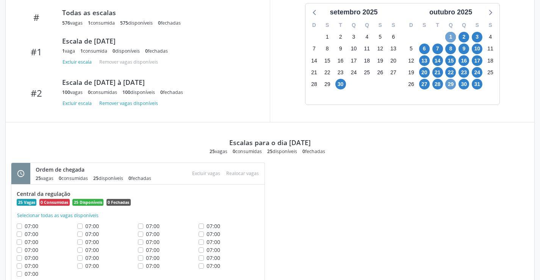
scroll to position [302, 0]
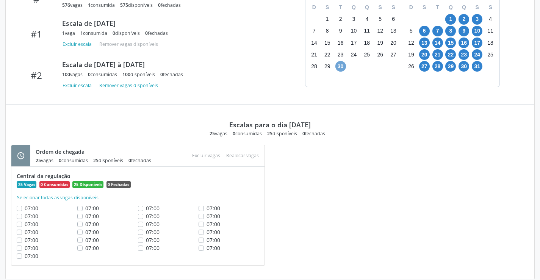
click at [344, 63] on span "30" at bounding box center [341, 66] width 11 height 11
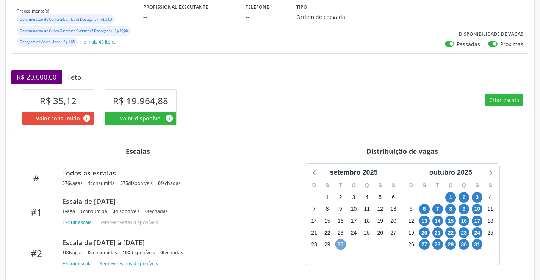
scroll to position [114, 0]
